Goal: Information Seeking & Learning: Check status

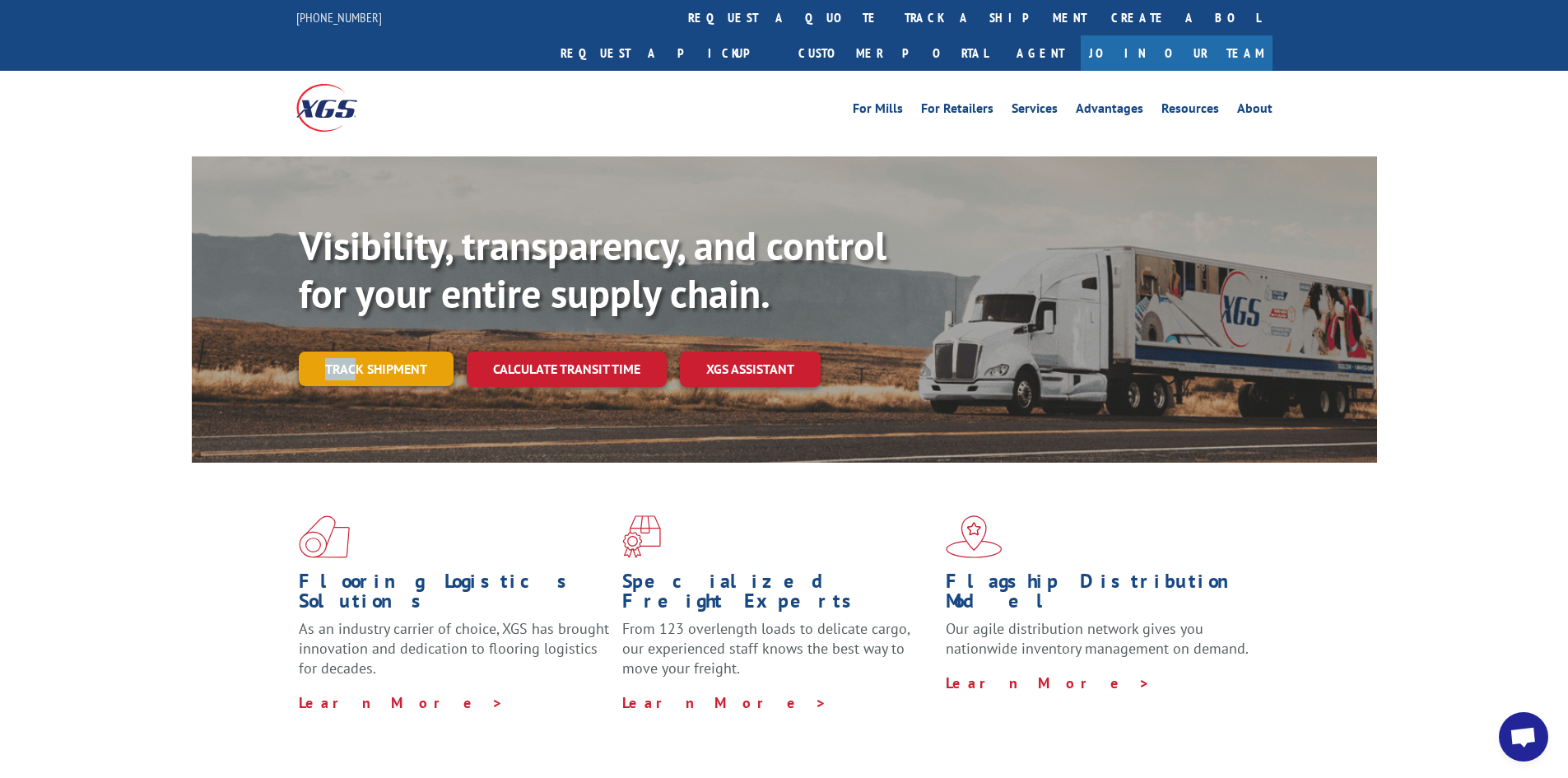
drag, startPoint x: 345, startPoint y: 307, endPoint x: 358, endPoint y: 318, distance: 17.0
click at [355, 316] on div "Visibility, transparency, and control for your entire supply chain. Track shipm…" at bounding box center [838, 337] width 1078 height 230
click at [358, 352] on link "Track shipment" at bounding box center [376, 369] width 155 height 34
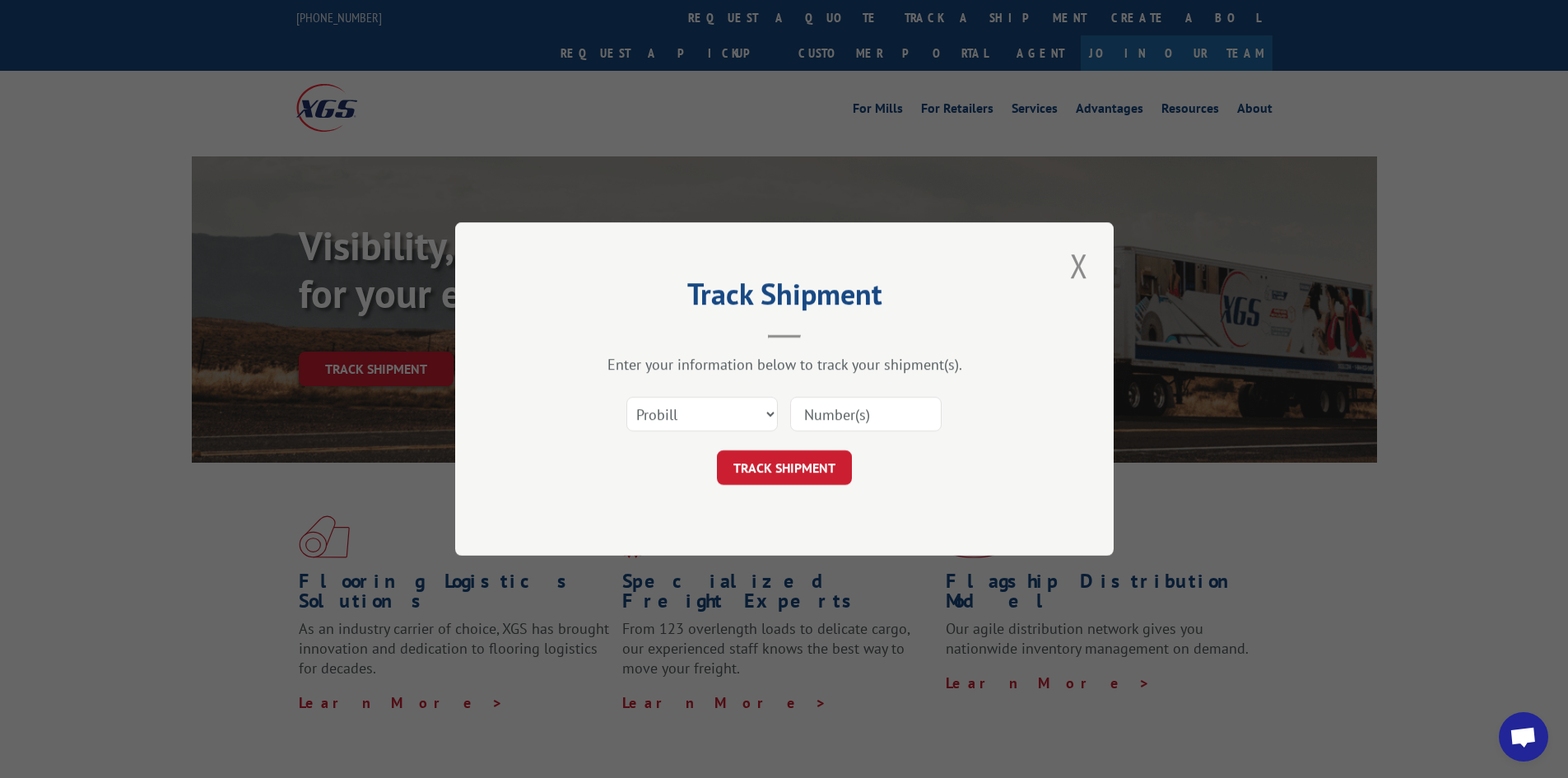
click at [819, 410] on input at bounding box center [866, 413] width 152 height 34
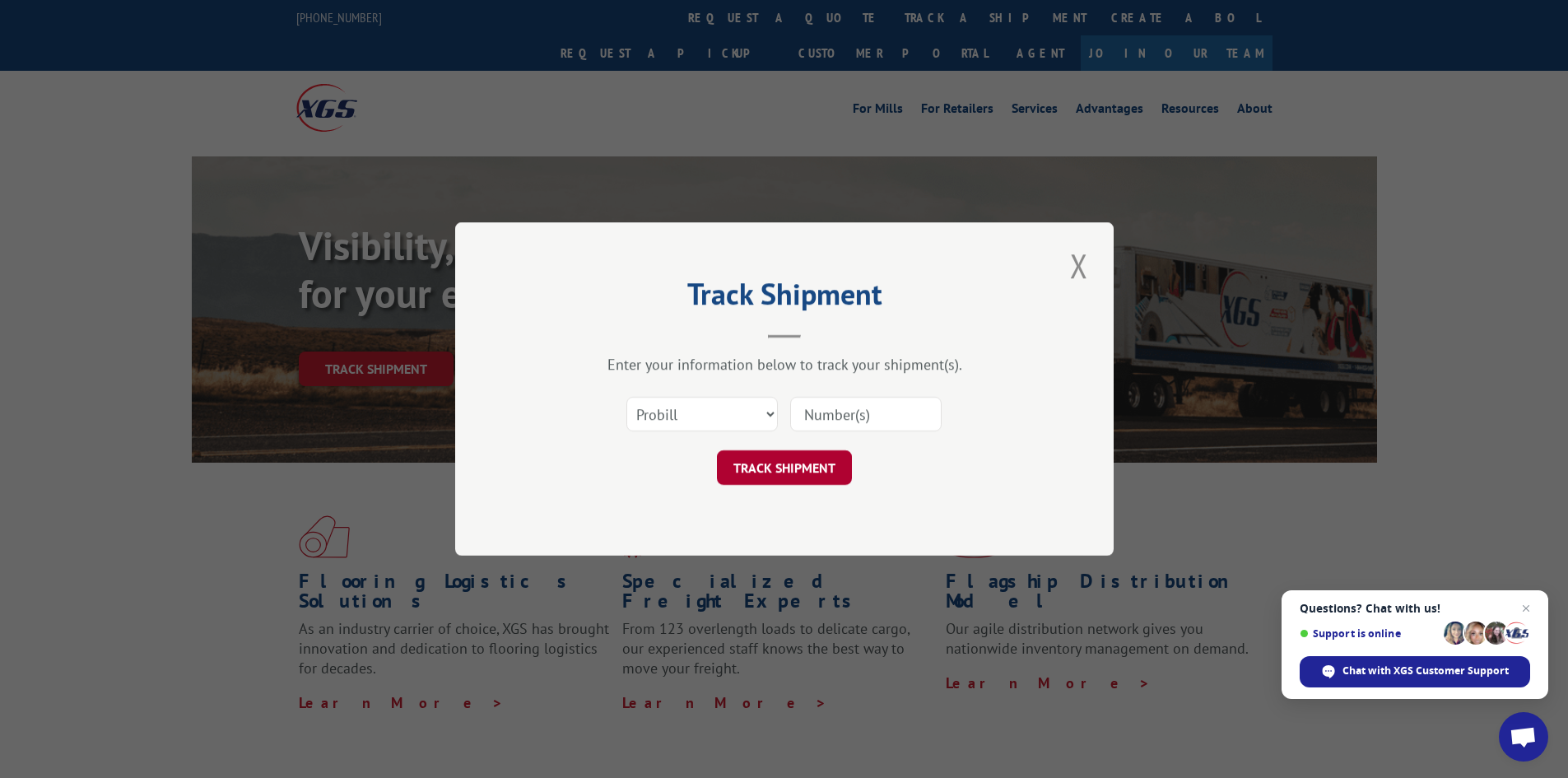
type input "17508342"
click at [789, 471] on button "TRACK SHIPMENT" at bounding box center [784, 467] width 135 height 34
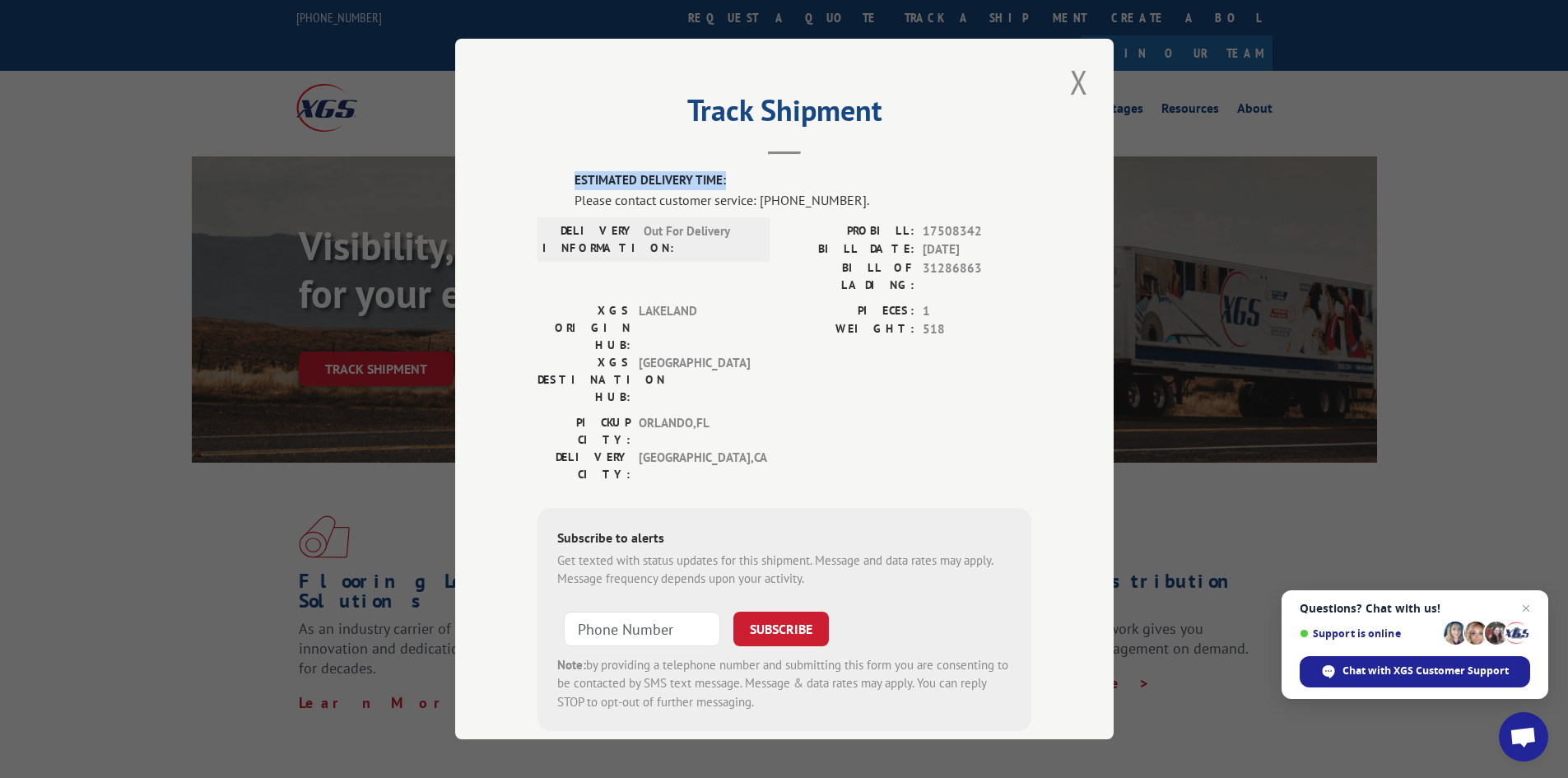
drag, startPoint x: 724, startPoint y: 186, endPoint x: 562, endPoint y: 177, distance: 162.2
click at [562, 177] on div "ESTIMATED DELIVERY TIME: Please contact customer service: [PHONE_NUMBER]. DELIV…" at bounding box center [784, 451] width 494 height 559
drag, startPoint x: 704, startPoint y: 233, endPoint x: 606, endPoint y: 228, distance: 98.1
click at [606, 228] on div "DELIVERY INFORMATION: Out For Delivery" at bounding box center [654, 239] width 222 height 34
click at [718, 233] on span "Out For Delivery" at bounding box center [699, 239] width 111 height 34
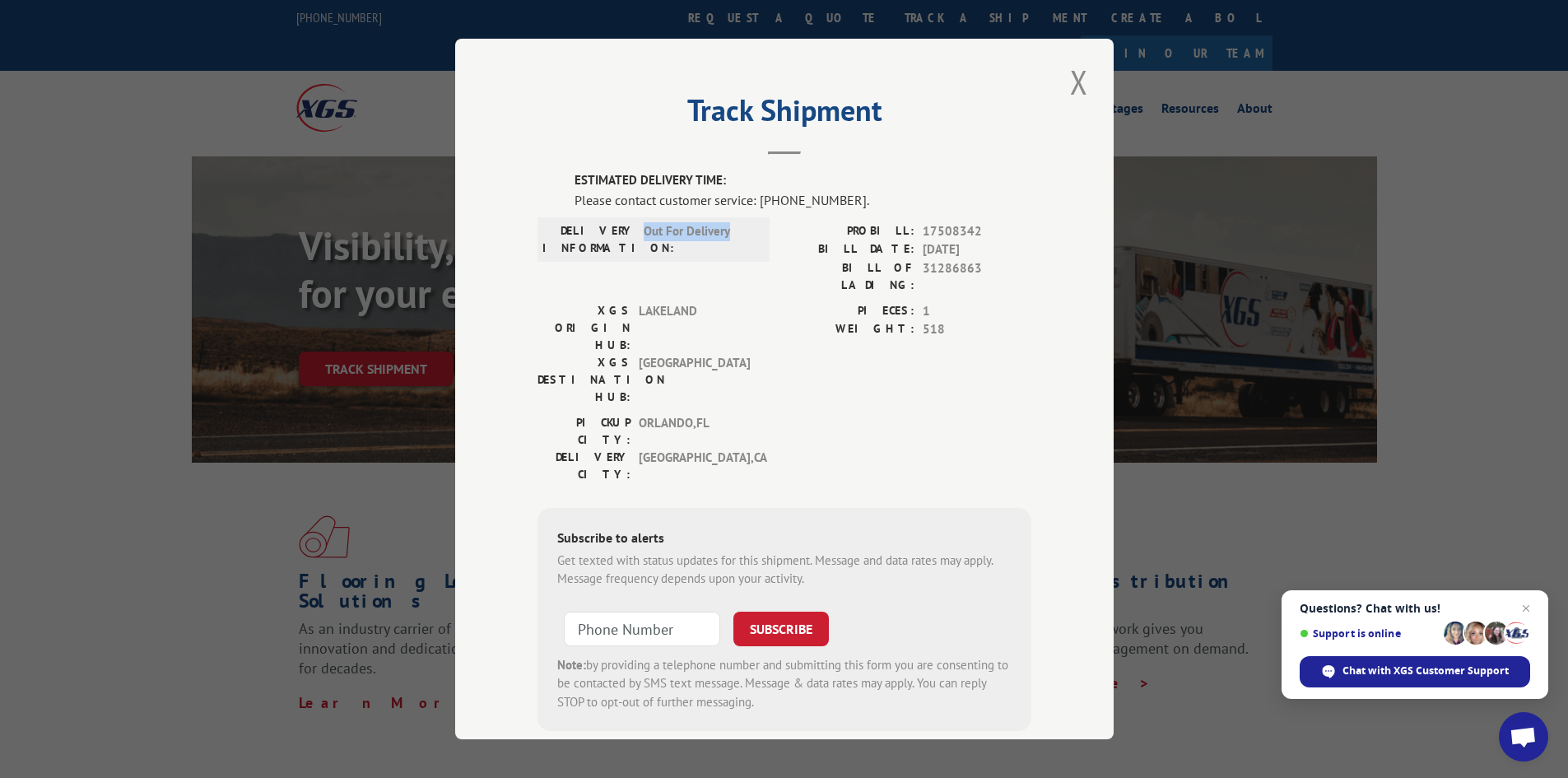
drag, startPoint x: 733, startPoint y: 225, endPoint x: 632, endPoint y: 241, distance: 102.3
click at [632, 241] on div "DELIVERY INFORMATION: Out For Delivery" at bounding box center [654, 239] width 222 height 34
click at [833, 320] on label "WEIGHT:" at bounding box center [849, 330] width 130 height 19
